Goal: Entertainment & Leisure: Consume media (video, audio)

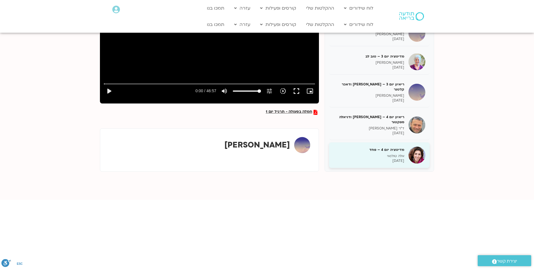
scroll to position [84, 0]
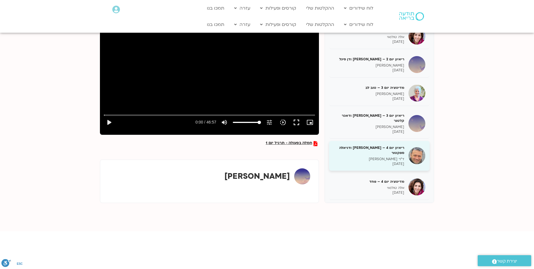
click at [392, 157] on p "ד"ר [PERSON_NAME]" at bounding box center [368, 159] width 71 height 5
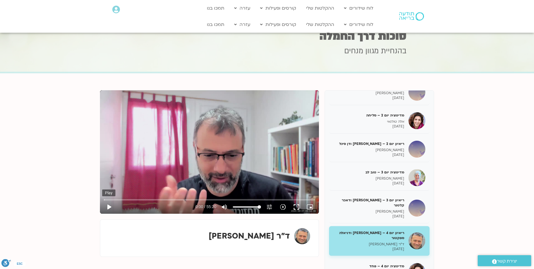
click at [107, 205] on button "play_arrow" at bounding box center [109, 207] width 14 height 14
type input "3.588821"
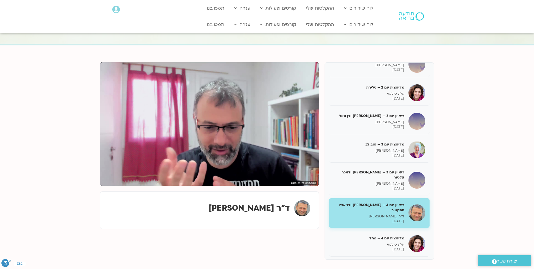
scroll to position [28, 0]
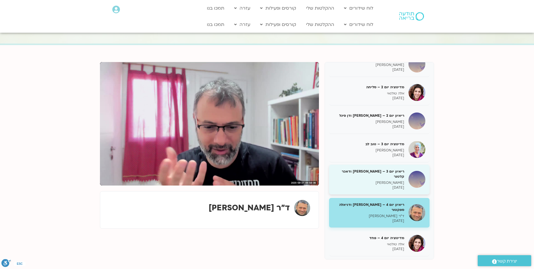
click at [379, 173] on h5 "ריאיון יום 3 – [PERSON_NAME] ודאכר קלטנר" at bounding box center [368, 174] width 71 height 10
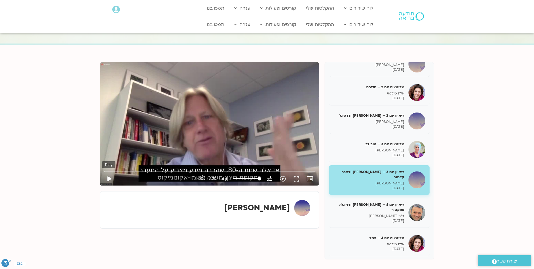
click at [110, 178] on button "play_arrow" at bounding box center [109, 179] width 14 height 14
click at [108, 175] on button "pause" at bounding box center [109, 179] width 14 height 14
type input "23.719816"
